Goal: Navigation & Orientation: Find specific page/section

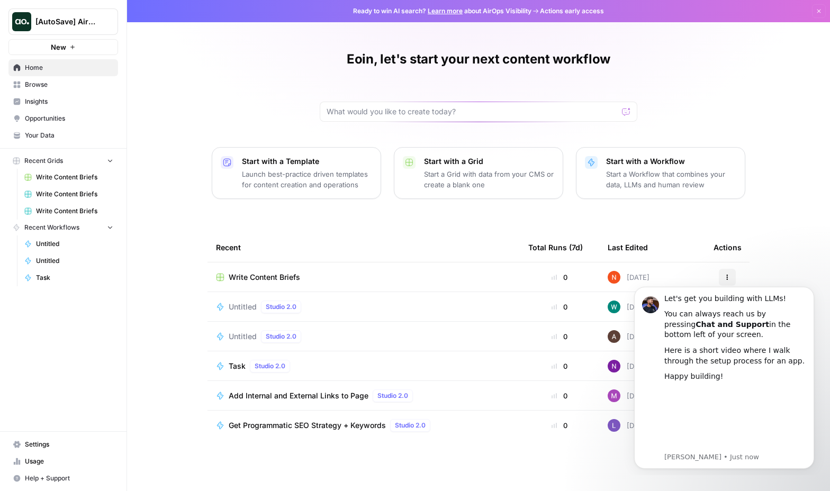
click at [53, 19] on span "[AutoSave] AirOps" at bounding box center [67, 21] width 64 height 11
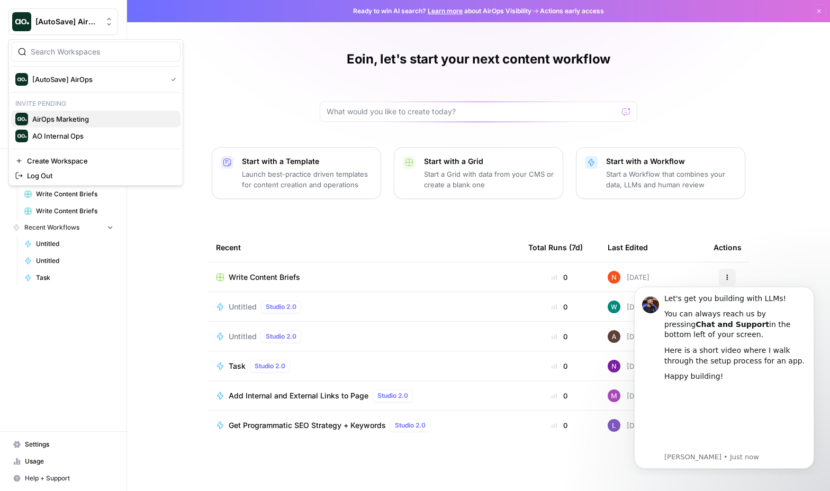
click at [78, 122] on span "AirOps Marketing" at bounding box center [102, 119] width 140 height 11
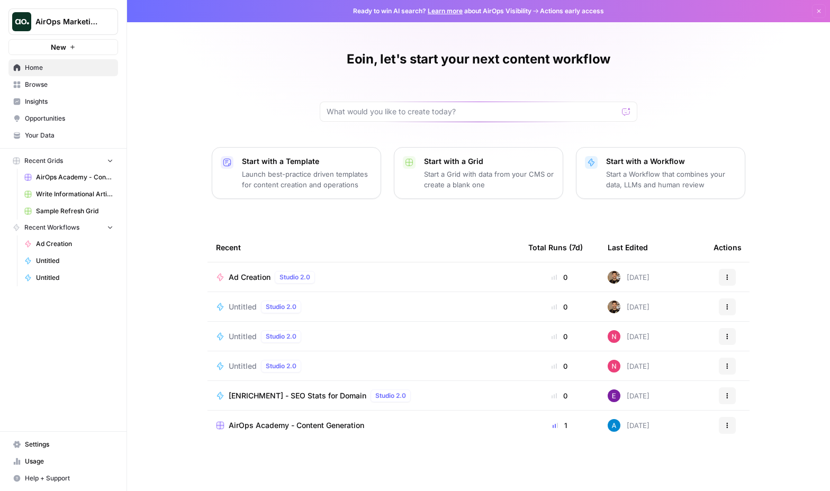
click at [42, 25] on span "AirOps Marketing" at bounding box center [67, 21] width 64 height 11
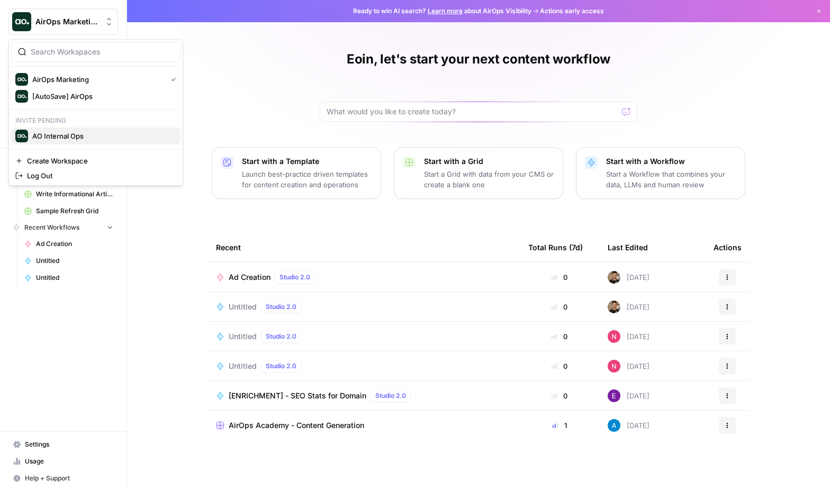
click at [51, 132] on span "AO Internal Ops" at bounding box center [102, 136] width 140 height 11
